Goal: Information Seeking & Learning: Find specific fact

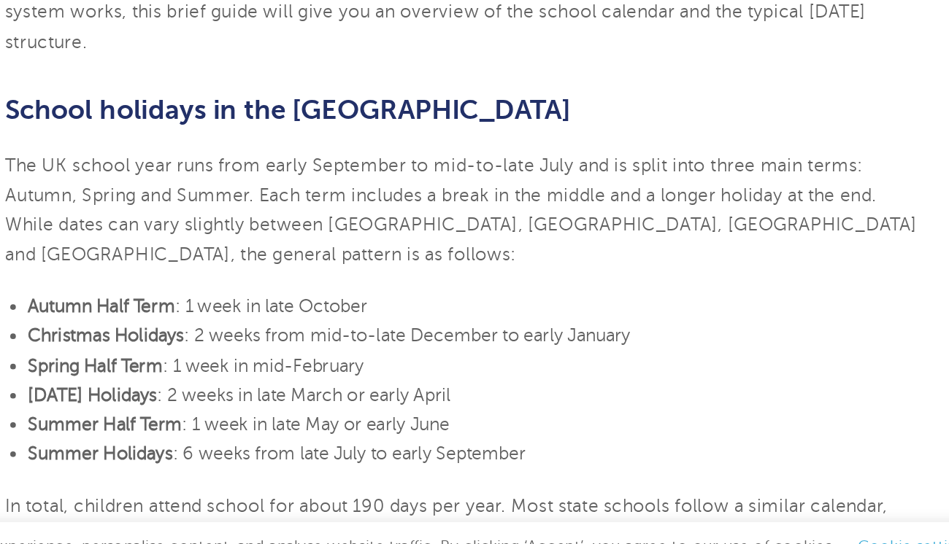
scroll to position [430, 0]
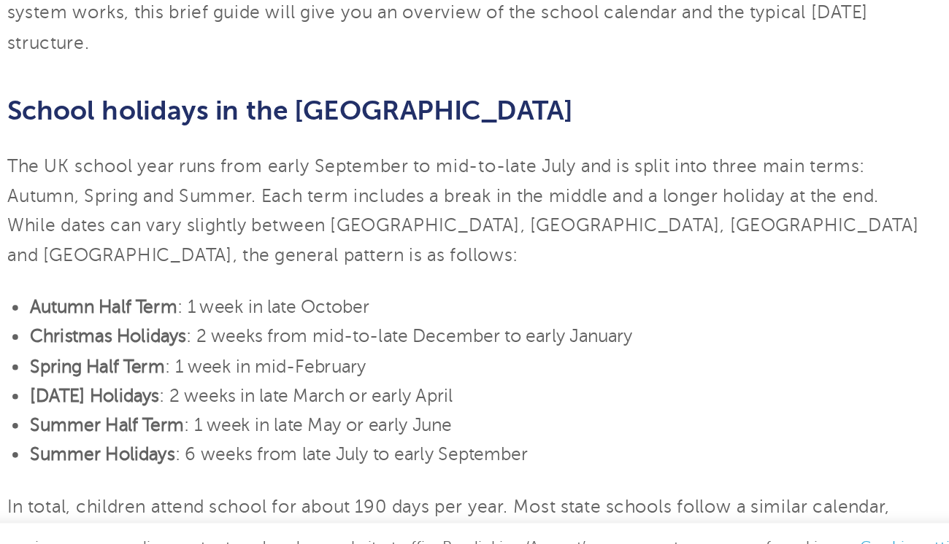
click at [356, 338] on span ": 2 weeks from mid-to-late December to early January" at bounding box center [439, 344] width 290 height 13
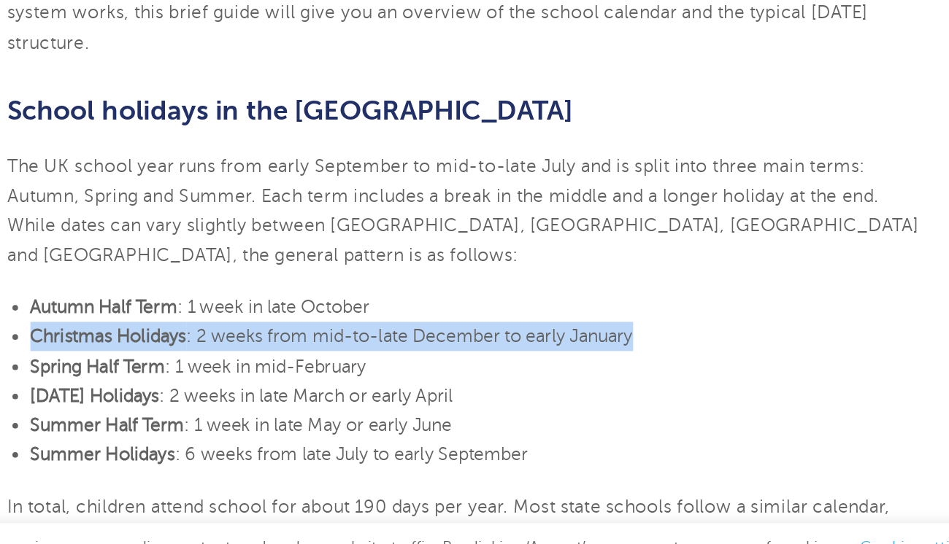
click at [356, 338] on span ": 2 weeks from mid-to-late December to early January" at bounding box center [439, 344] width 290 height 13
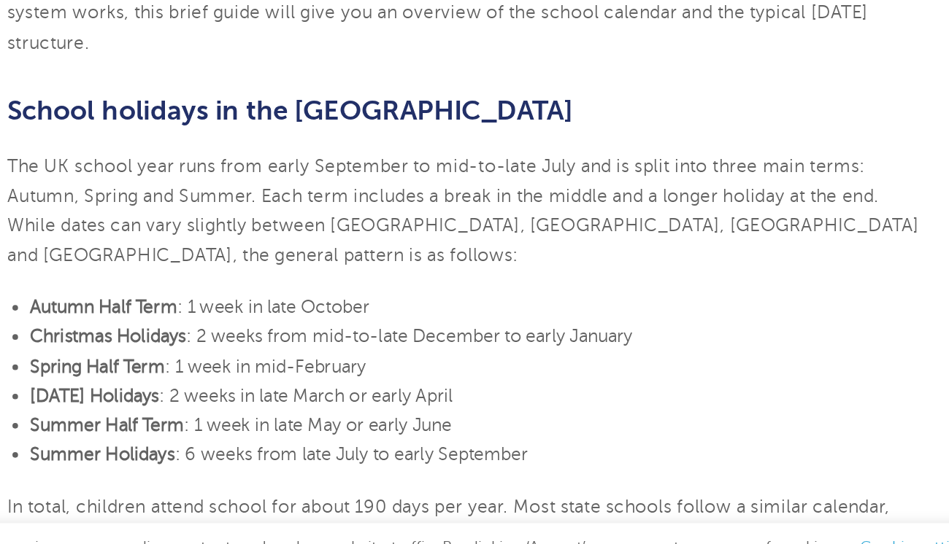
click at [356, 338] on span ": 2 weeks from mid-to-late December to early January" at bounding box center [439, 344] width 290 height 13
